Goal: Obtain resource: Download file/media

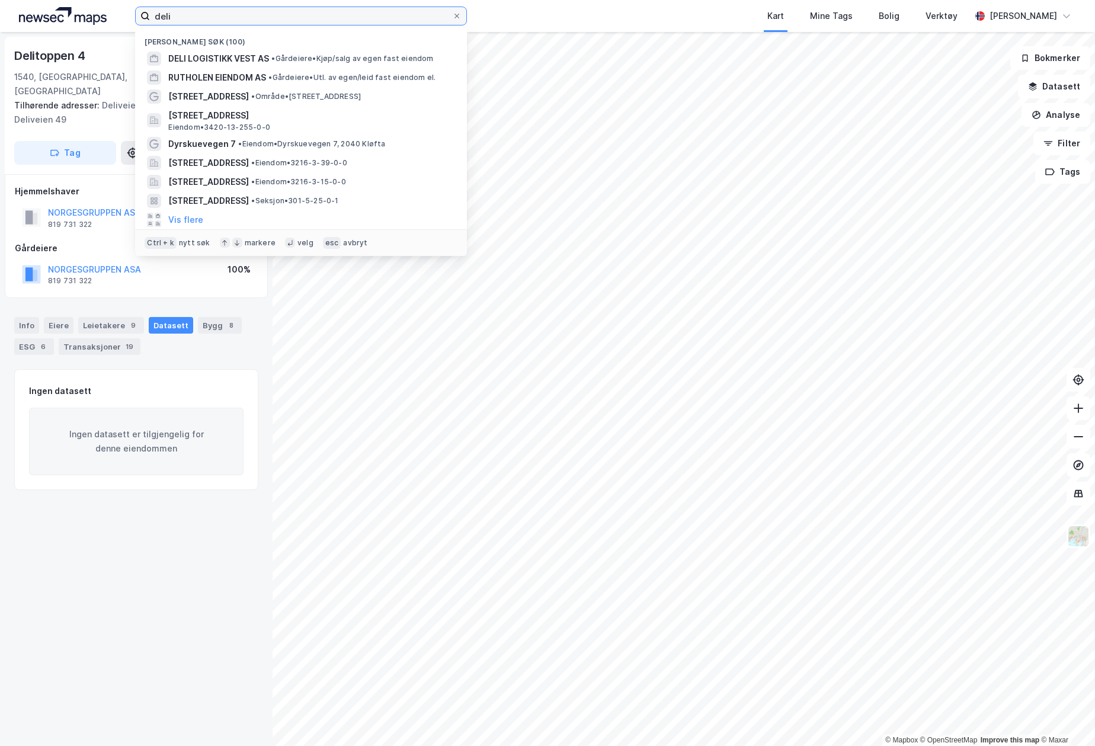
drag, startPoint x: 177, startPoint y: 17, endPoint x: 110, endPoint y: 24, distance: 67.9
click at [110, 24] on div "deli Nylige søk (100) DELI LOGISTIKK VEST AS • Gårdeiere • Kjøp/salg av egen fa…" at bounding box center [547, 16] width 1095 height 32
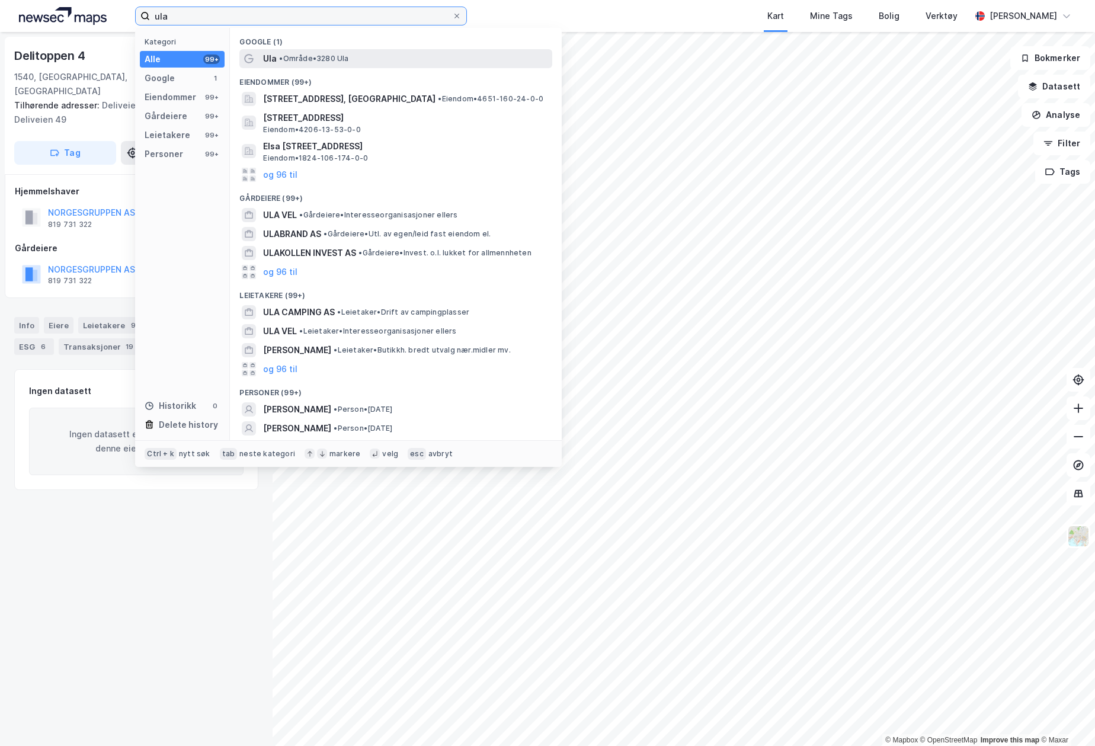
type input "ula"
click at [272, 55] on span "Ula" at bounding box center [270, 59] width 14 height 14
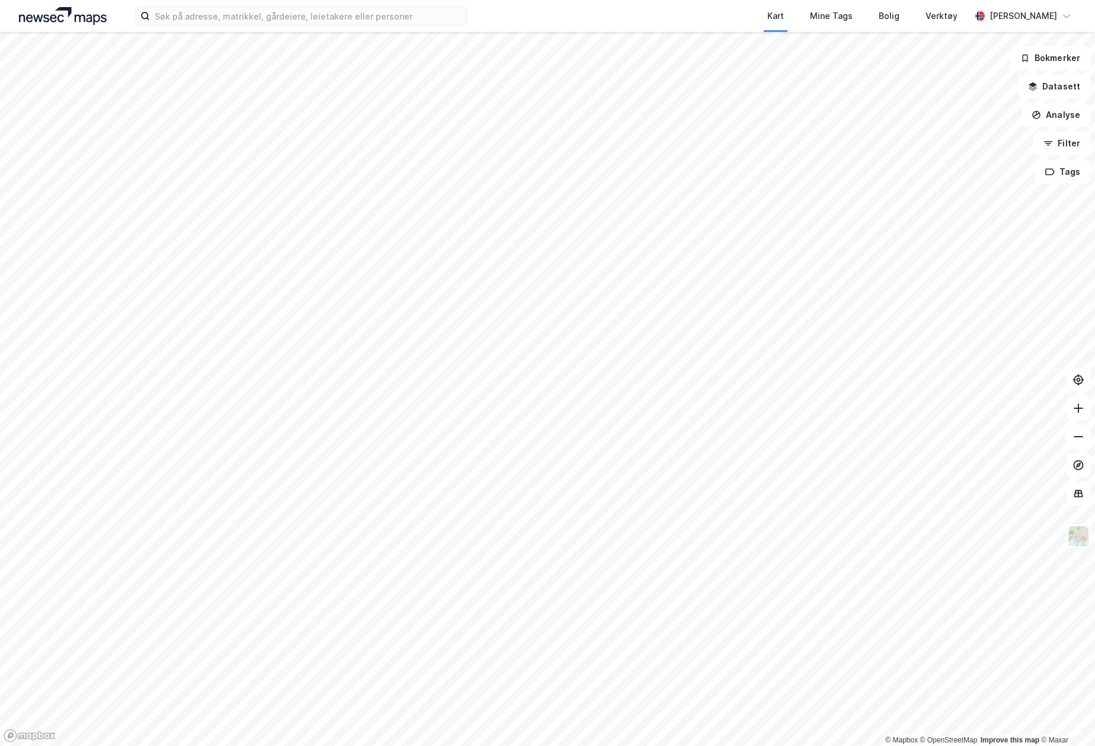
click at [222, 28] on div "Kart Mine Tags Bolig Verktøy [PERSON_NAME]" at bounding box center [547, 16] width 1095 height 32
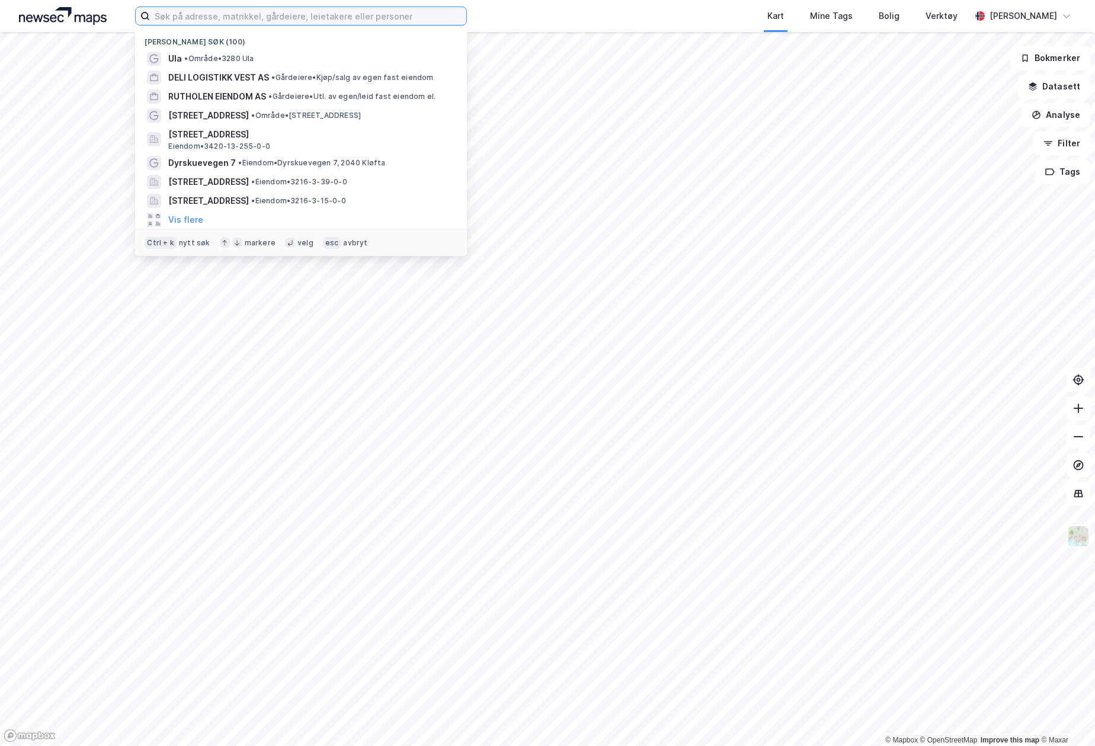
click at [221, 20] on input at bounding box center [308, 16] width 316 height 18
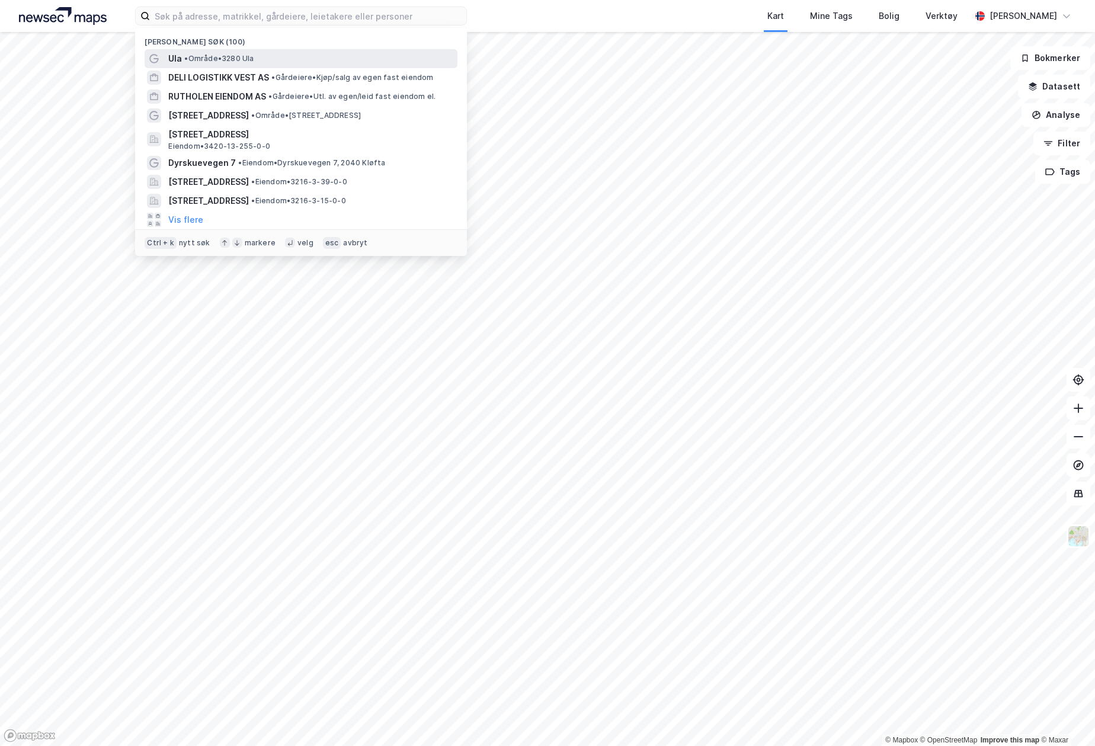
click at [175, 54] on span "Ula" at bounding box center [175, 59] width 14 height 14
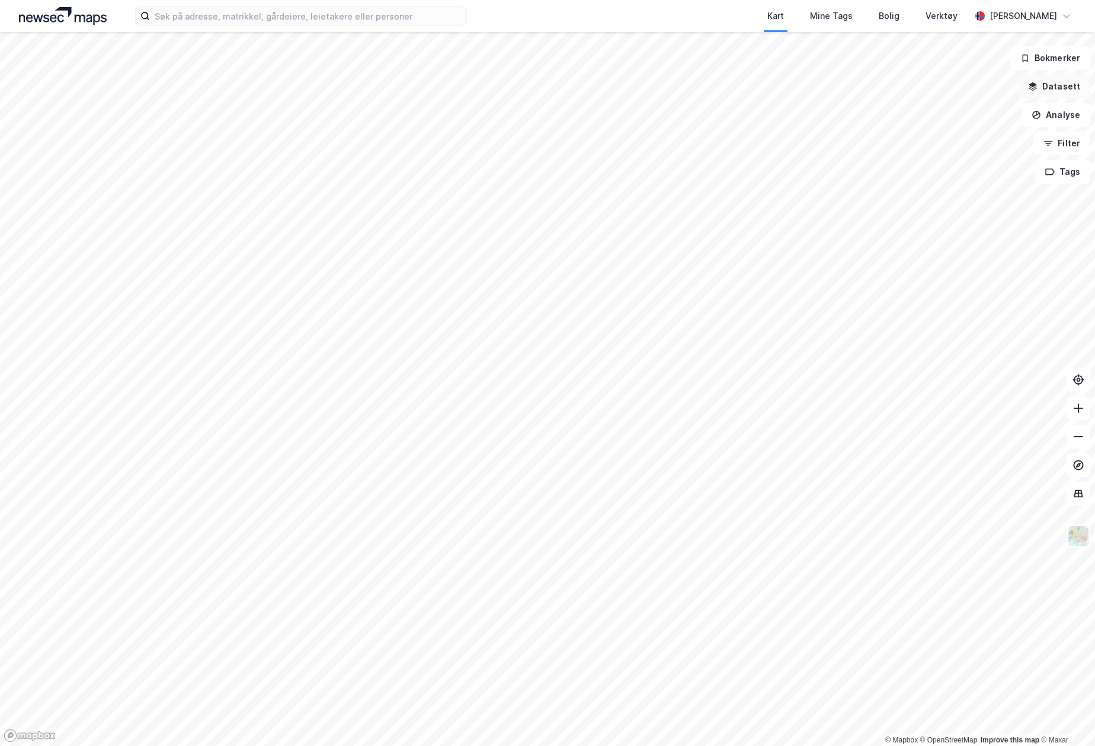
click at [1071, 85] on button "Datasett" at bounding box center [1054, 87] width 72 height 24
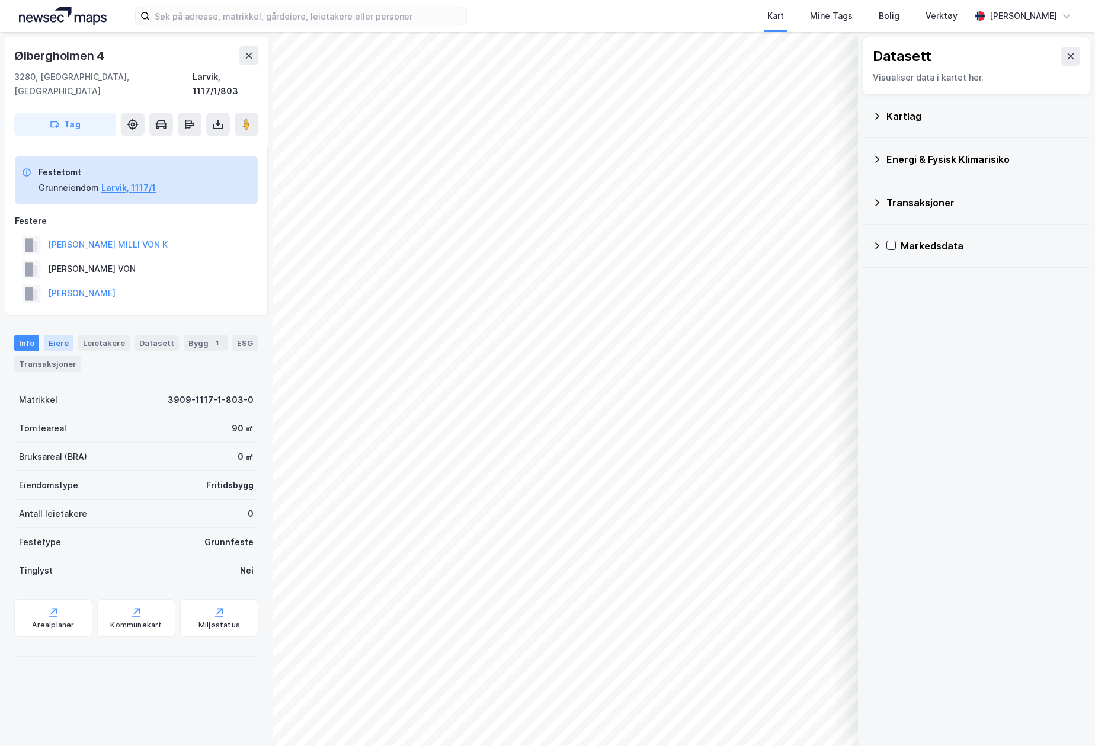
click at [66, 335] on div "Eiere" at bounding box center [59, 343] width 30 height 17
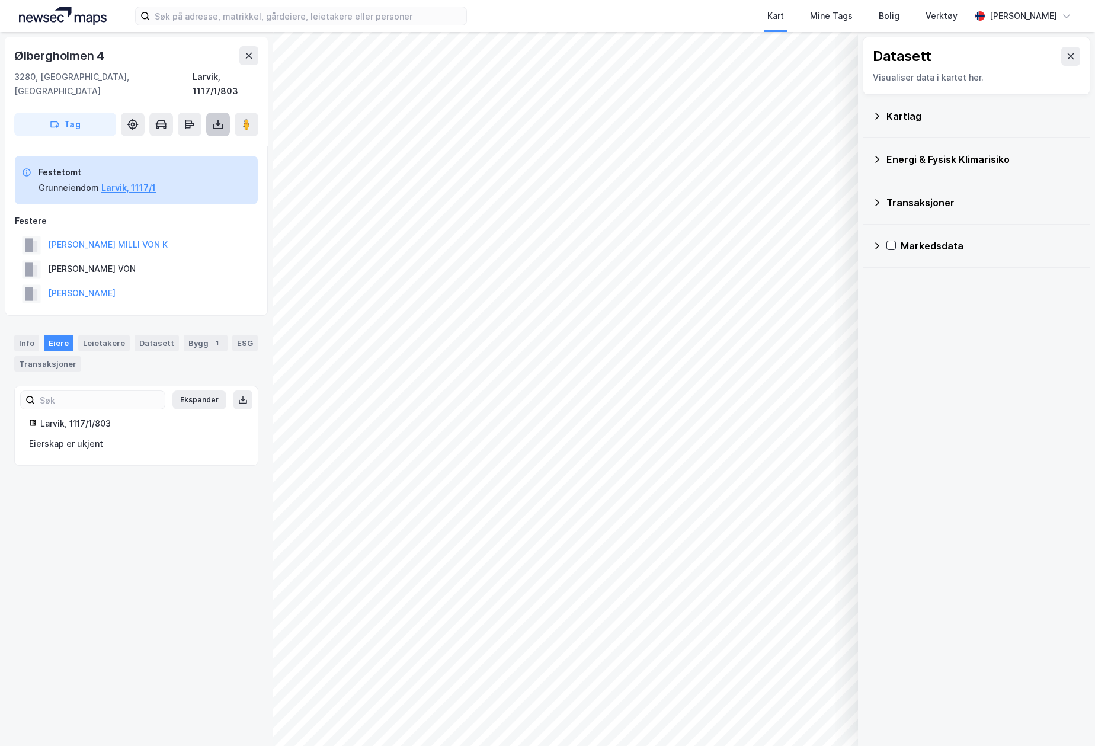
click at [216, 118] on icon at bounding box center [218, 124] width 12 height 12
click at [174, 143] on div "Last ned grunnbok" at bounding box center [159, 147] width 69 height 9
click at [0, 0] on button "[PERSON_NAME] MILLI VON K" at bounding box center [0, 0] width 0 height 0
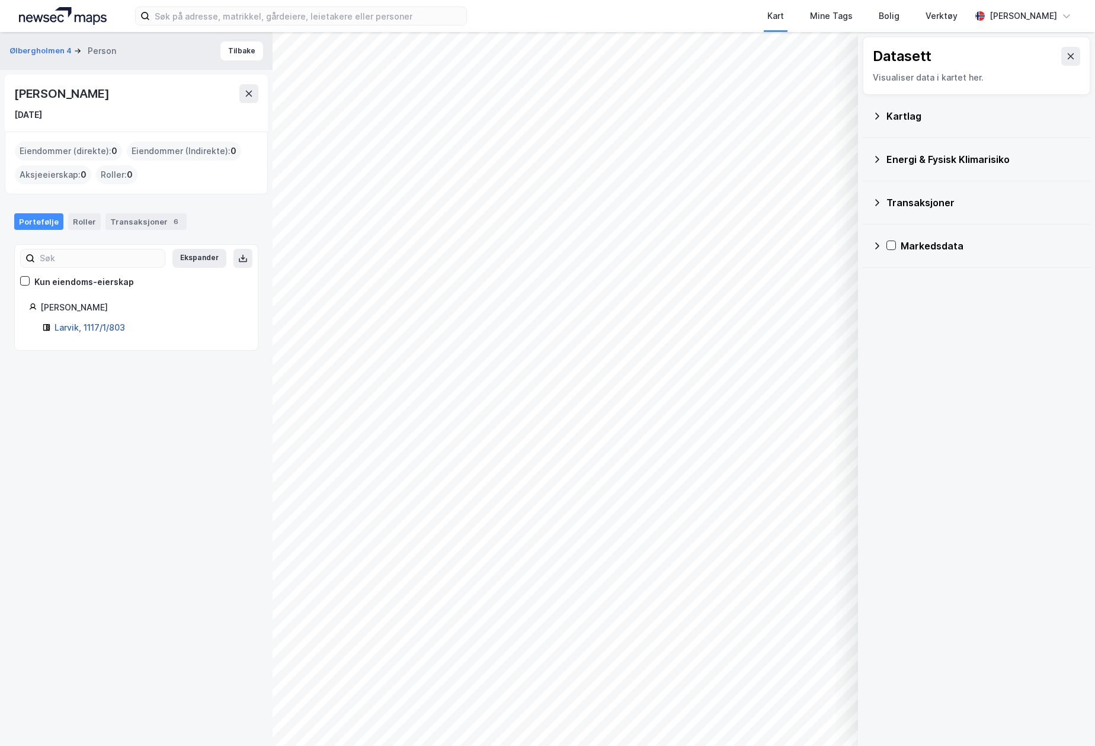
click at [104, 329] on link "Larvik, 1117/1/803" at bounding box center [89, 327] width 70 height 10
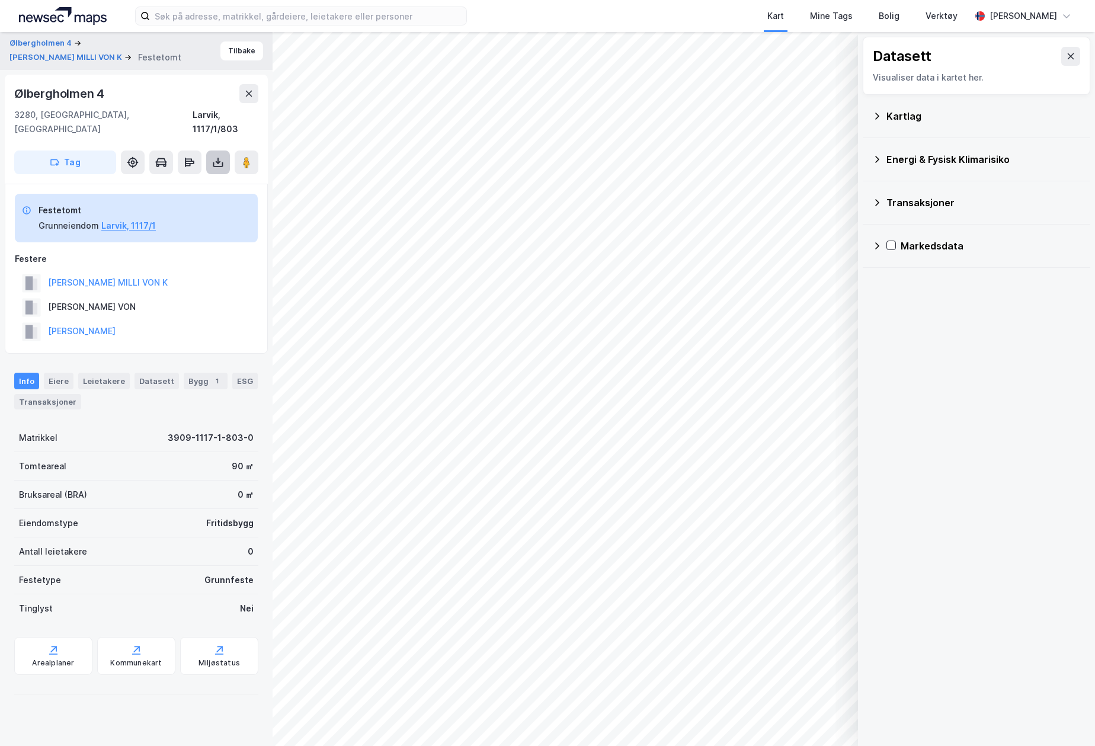
click at [223, 156] on icon at bounding box center [218, 162] width 12 height 12
click at [185, 181] on div "Last ned grunnbok" at bounding box center [159, 185] width 69 height 9
click at [0, 0] on button "[PERSON_NAME]" at bounding box center [0, 0] width 0 height 0
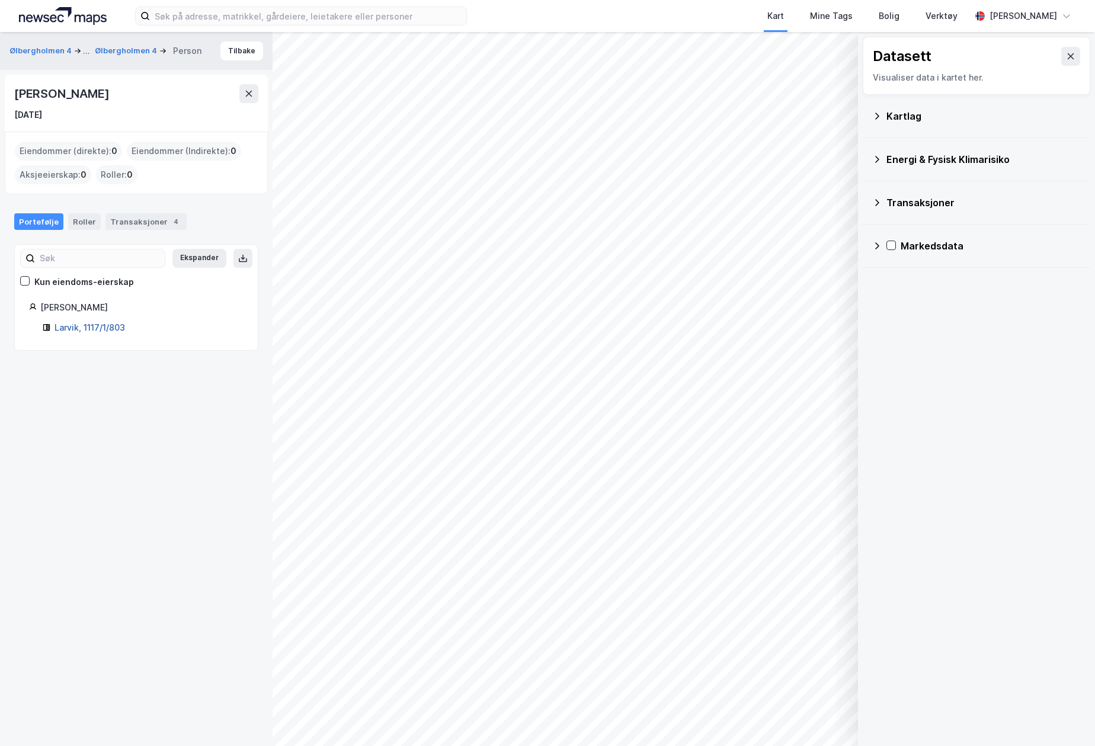
click at [74, 328] on link "Larvik, 1117/1/803" at bounding box center [89, 327] width 70 height 10
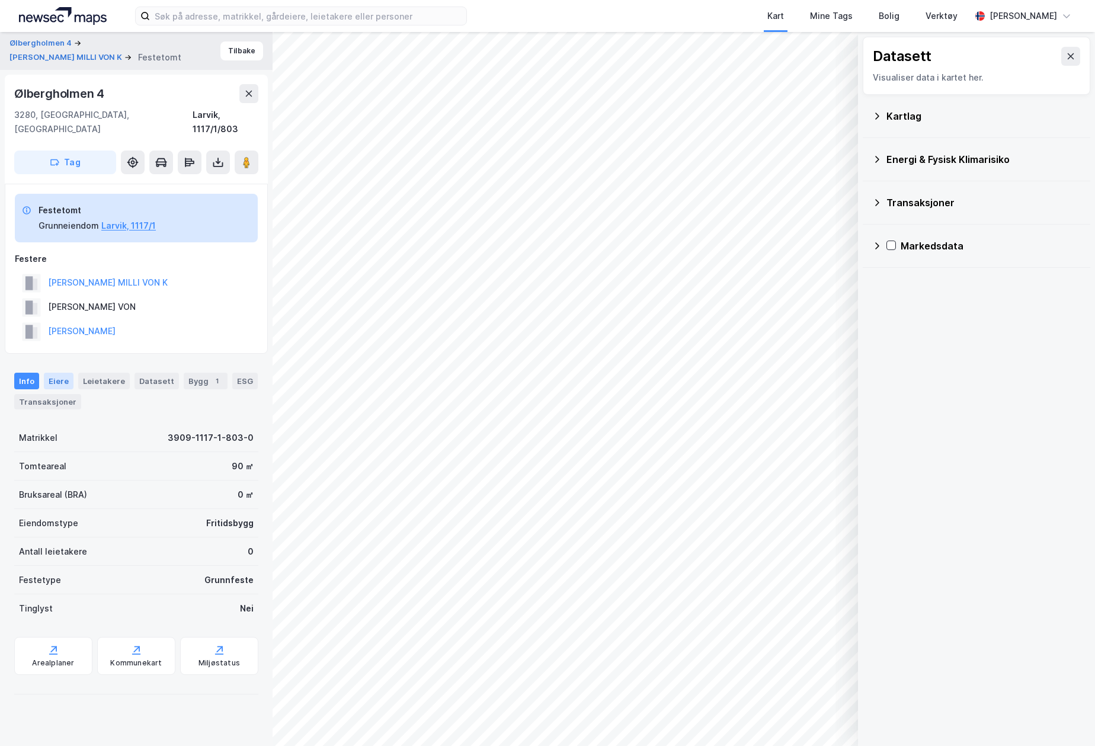
click at [60, 373] on div "Eiere" at bounding box center [59, 381] width 30 height 17
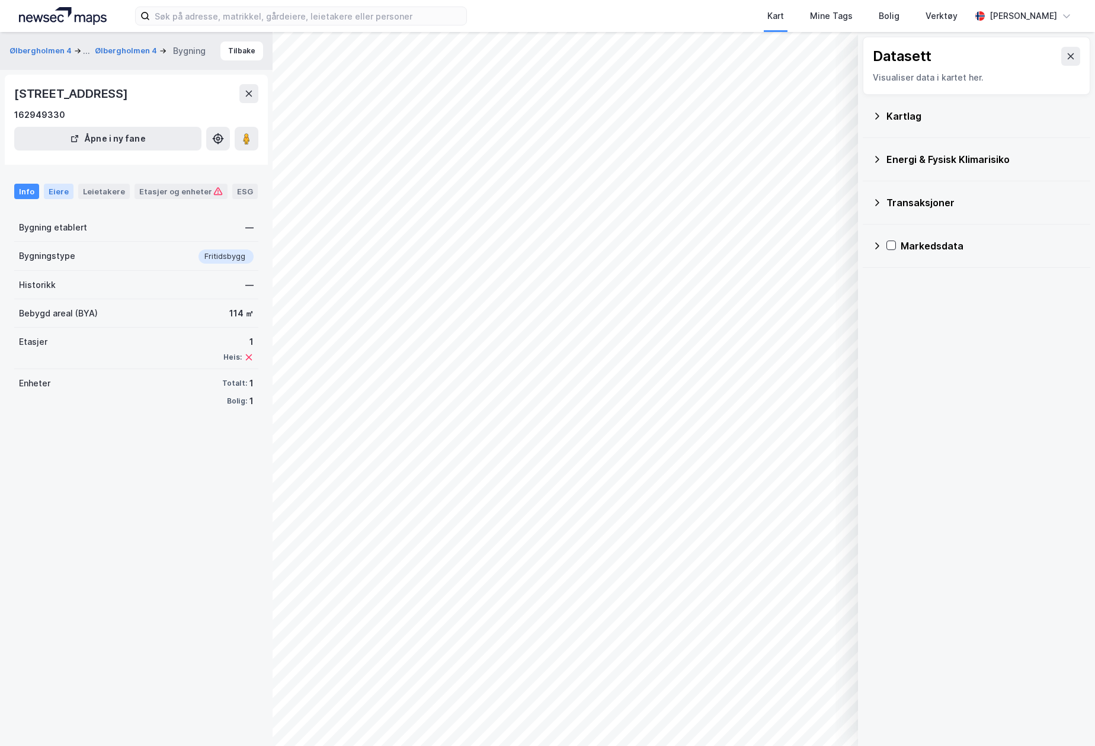
click at [55, 191] on div "Eiere" at bounding box center [59, 191] width 30 height 15
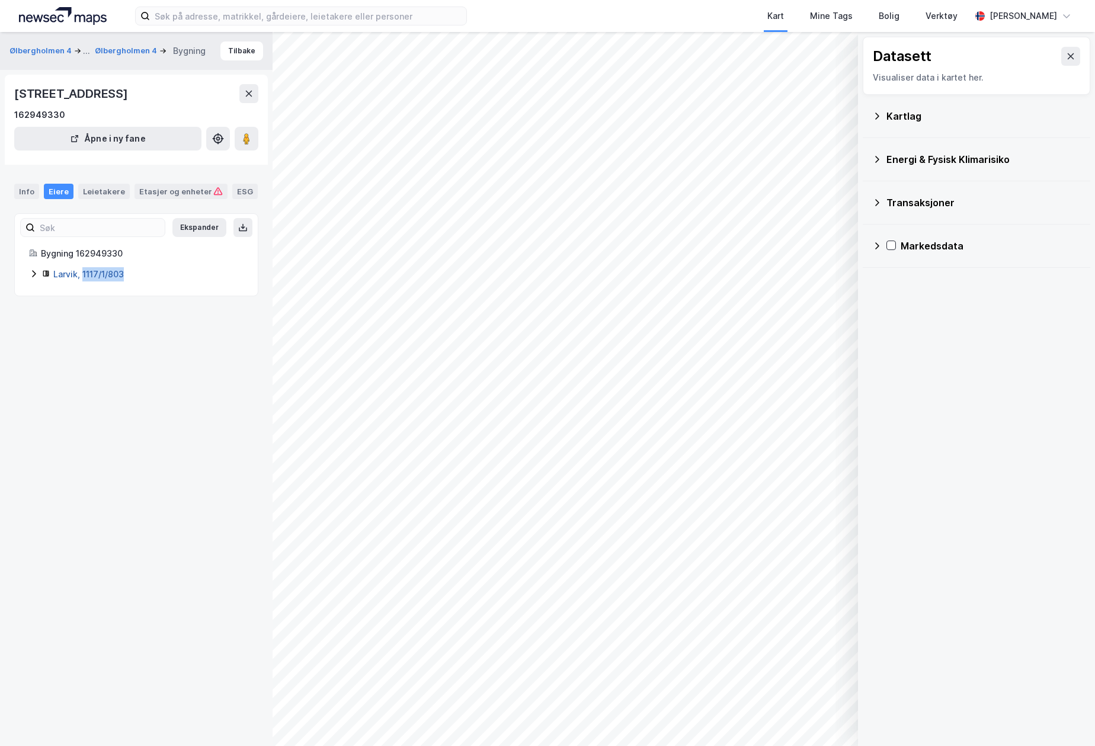
drag, startPoint x: 127, startPoint y: 274, endPoint x: 83, endPoint y: 275, distance: 44.4
click at [83, 275] on div "Larvik, 1117/1/803" at bounding box center [148, 274] width 190 height 14
copy link "1117/1/803"
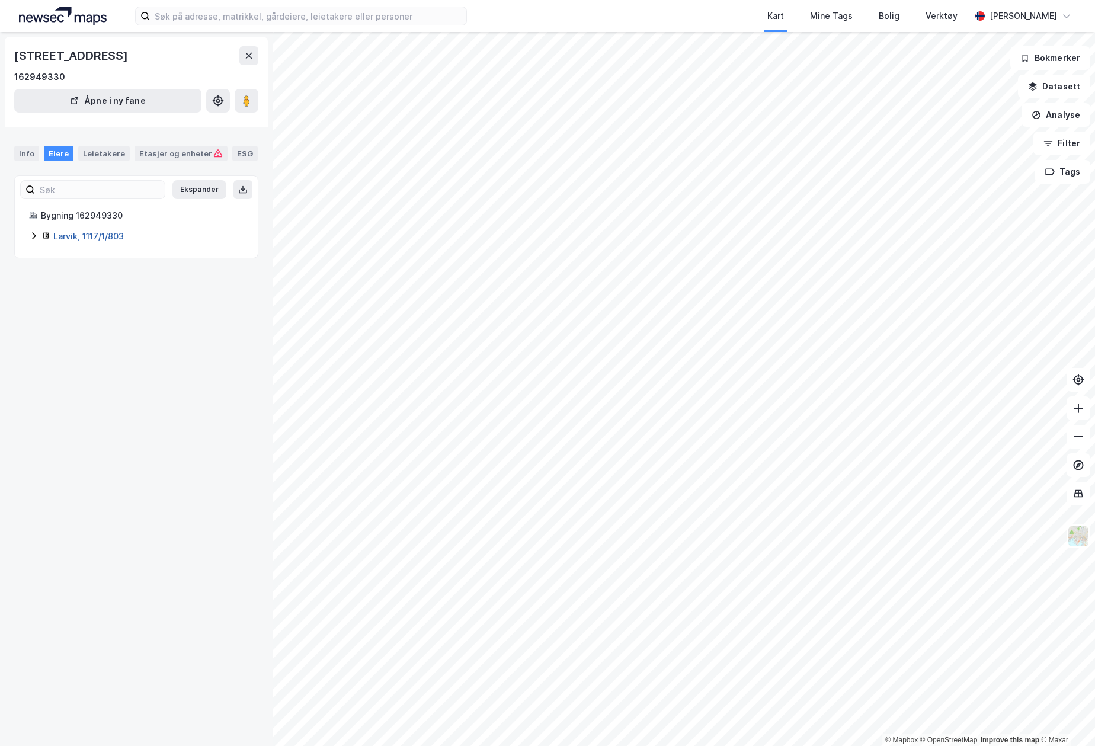
click at [111, 239] on link "Larvik, 1117/1/803" at bounding box center [88, 236] width 70 height 10
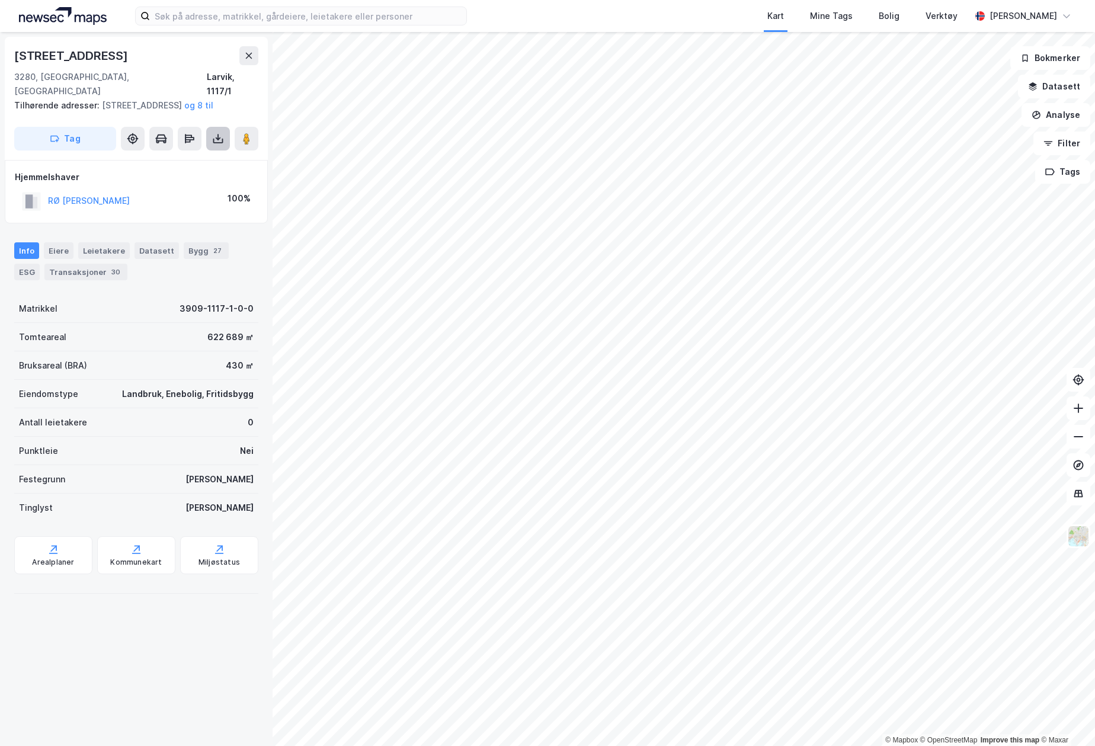
click at [217, 147] on button at bounding box center [218, 139] width 24 height 24
click at [194, 161] on div "Last ned grunnbok" at bounding box center [159, 162] width 69 height 9
click at [641, 745] on html "Kart Mine Tags Bolig Verktøy [PERSON_NAME] © Mapbox © OpenStreetMap Improve thi…" at bounding box center [547, 373] width 1095 height 746
click at [217, 133] on icon at bounding box center [218, 139] width 12 height 12
click at [174, 163] on div "Last ned grunnbok" at bounding box center [159, 162] width 69 height 9
